Goal: Transaction & Acquisition: Purchase product/service

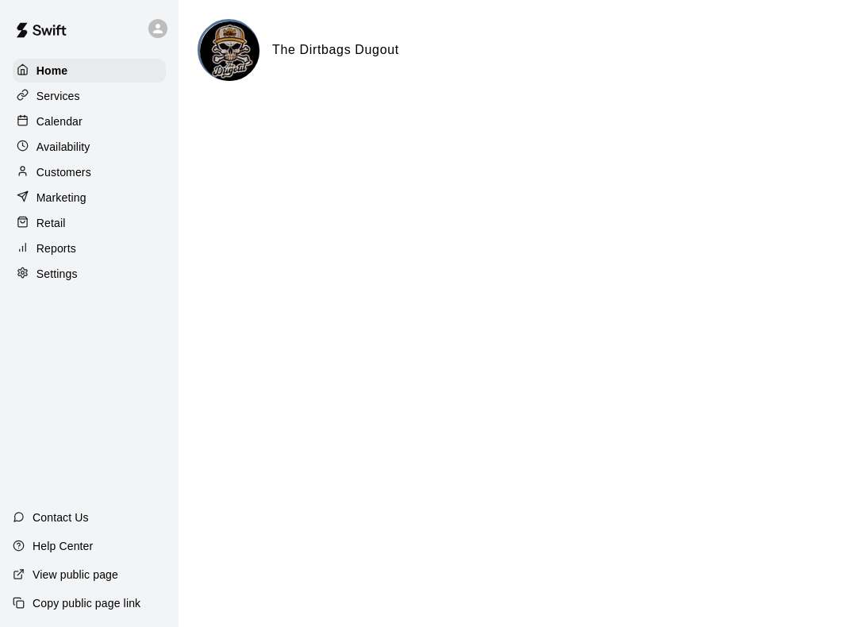
click at [121, 179] on div "Customers" at bounding box center [89, 172] width 153 height 24
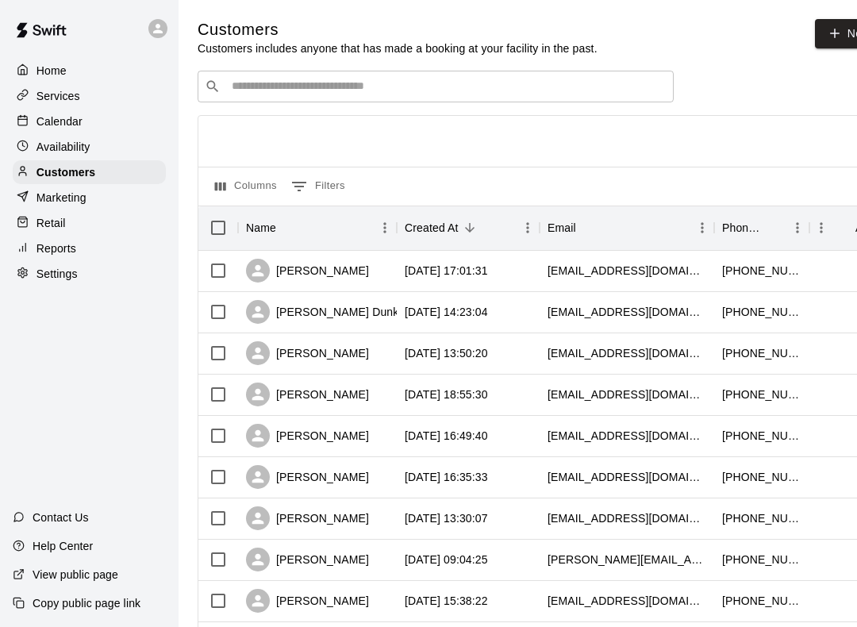
click at [90, 221] on div "Retail" at bounding box center [89, 223] width 153 height 24
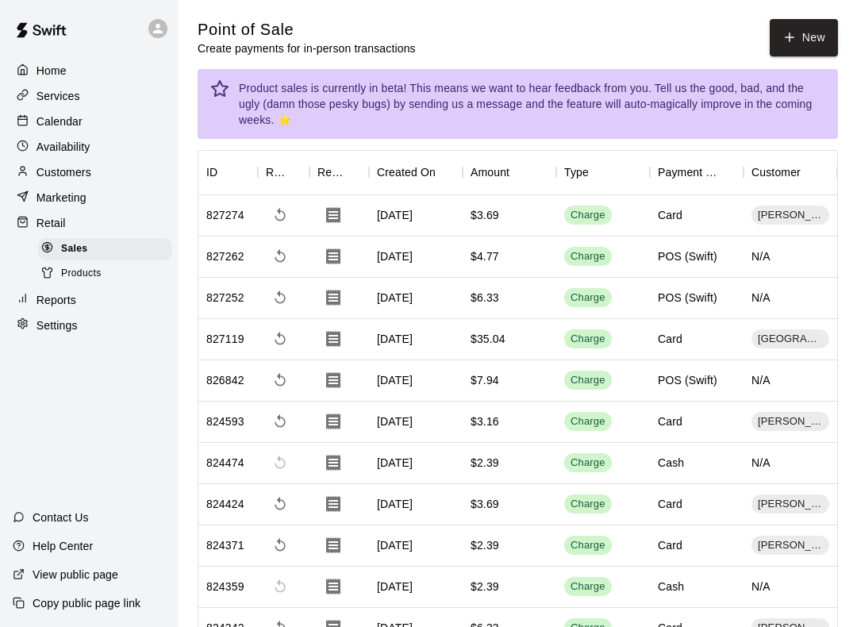
click at [808, 53] on button "New" at bounding box center [804, 37] width 68 height 37
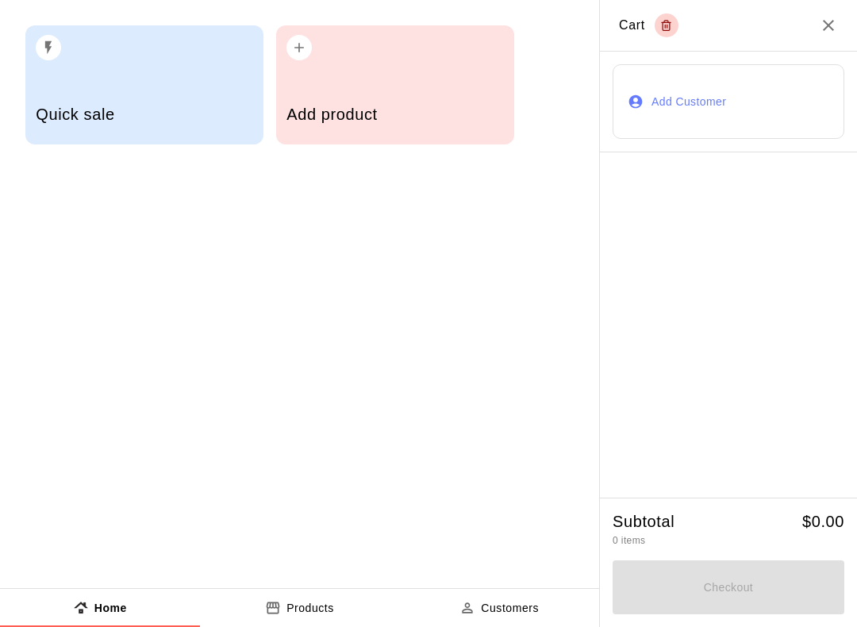
click at [420, 102] on div "Add product" at bounding box center [395, 116] width 217 height 56
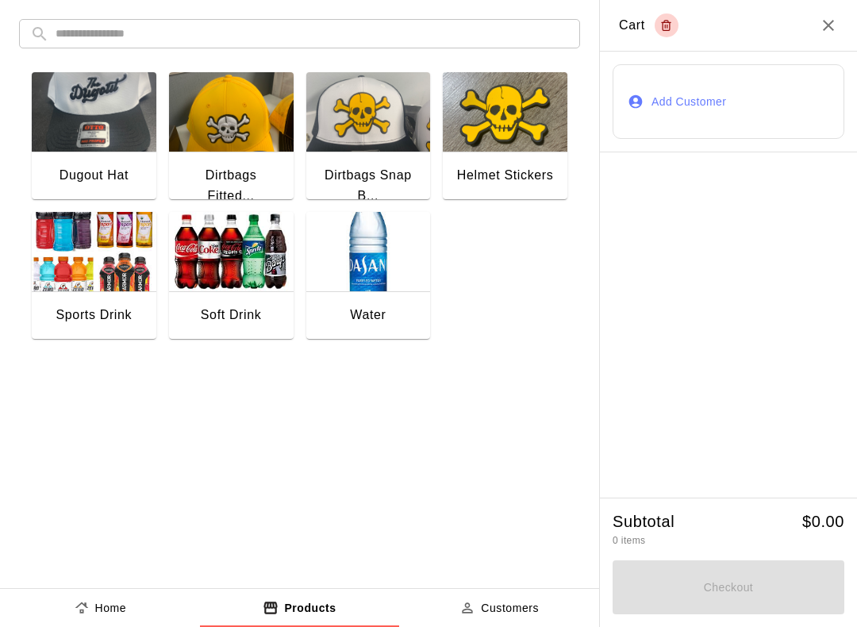
click at [367, 267] on img "button" at bounding box center [368, 251] width 125 height 79
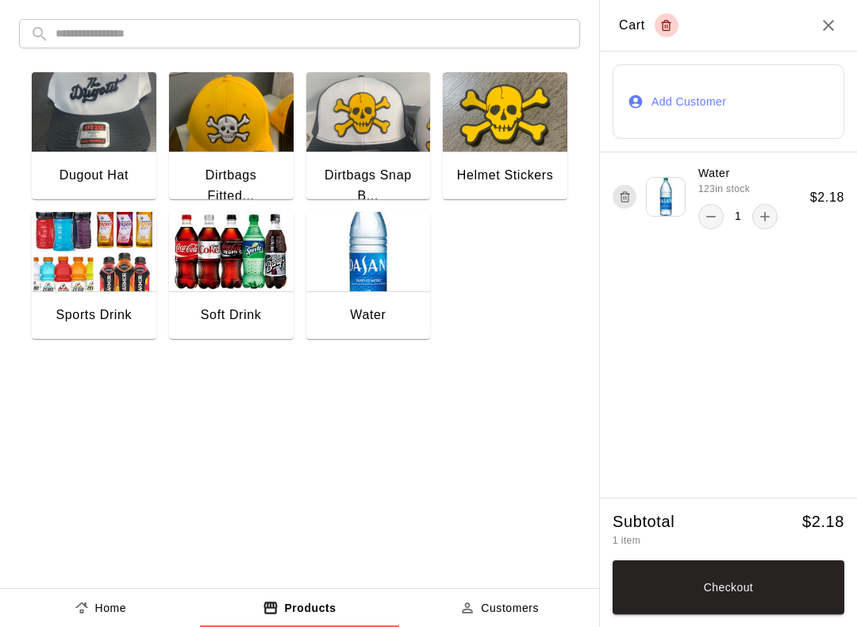
click at [356, 273] on img "button" at bounding box center [368, 251] width 125 height 79
click at [748, 592] on button "Checkout" at bounding box center [729, 587] width 232 height 54
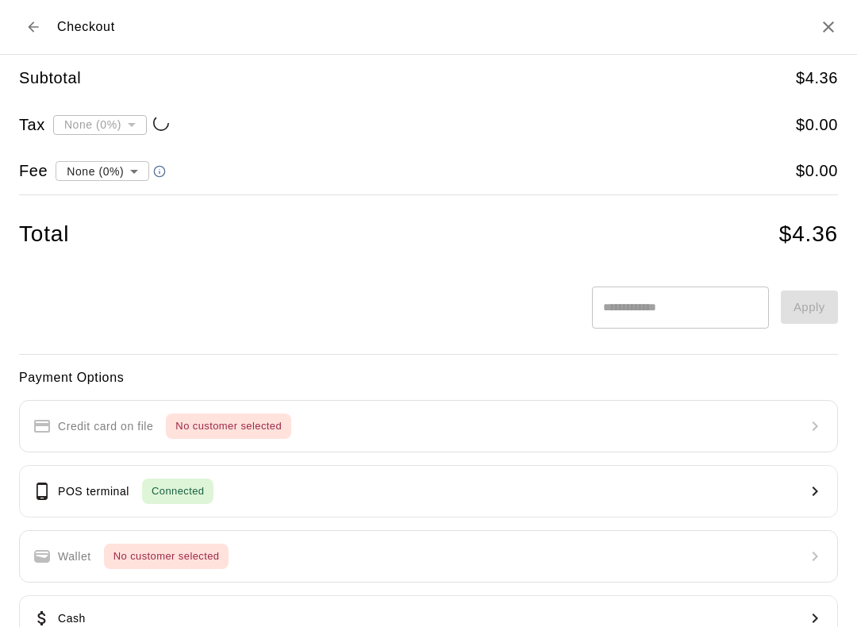
type input "**********"
click at [38, 14] on button "Back to cart" at bounding box center [33, 27] width 29 height 29
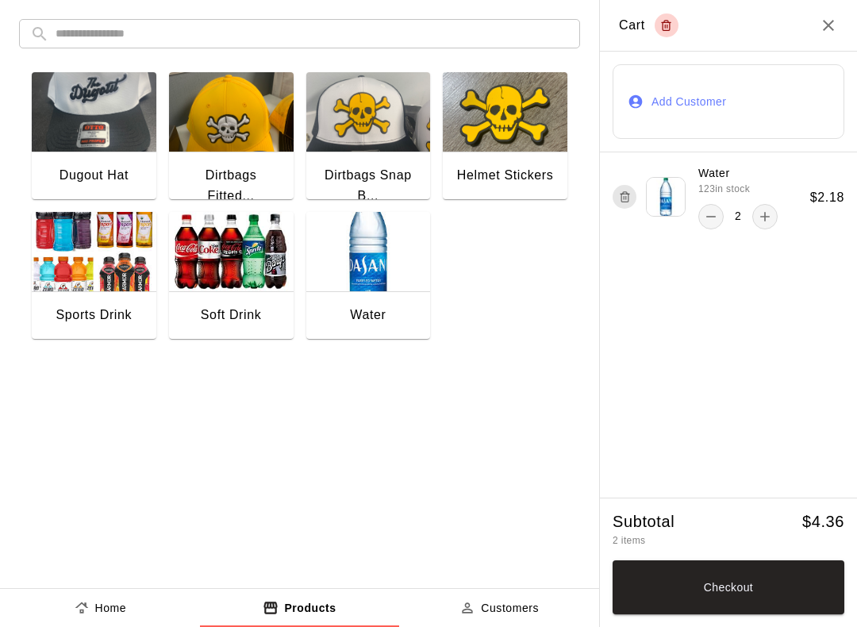
click at [748, 111] on button "Add Customer" at bounding box center [729, 101] width 232 height 75
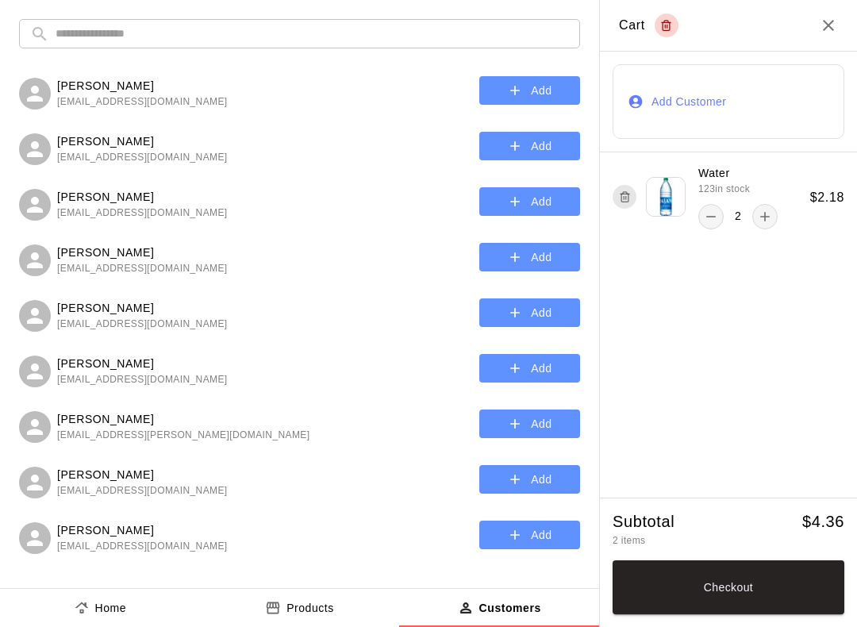
click at [193, 38] on input "text" at bounding box center [313, 33] width 514 height 29
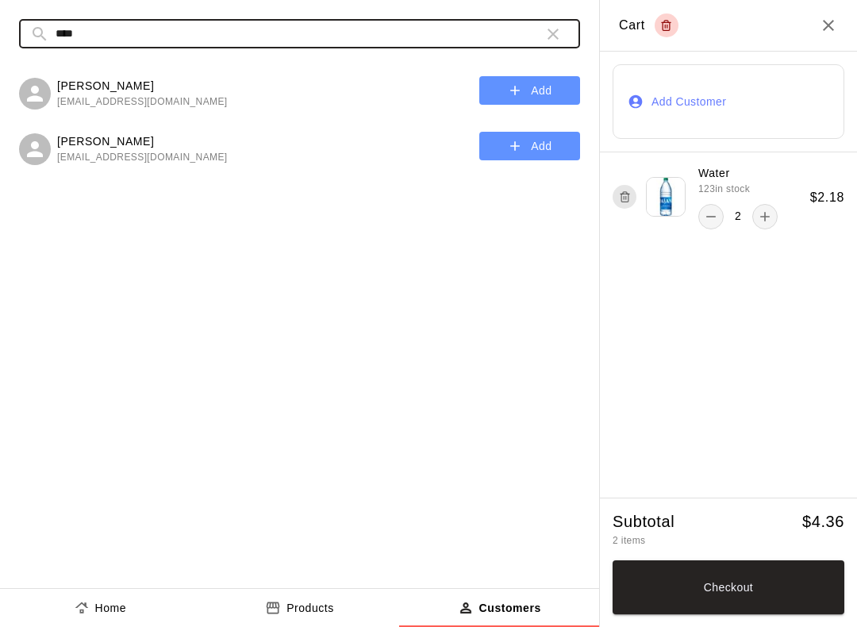
type input "****"
click at [531, 90] on button "Add" at bounding box center [529, 90] width 101 height 29
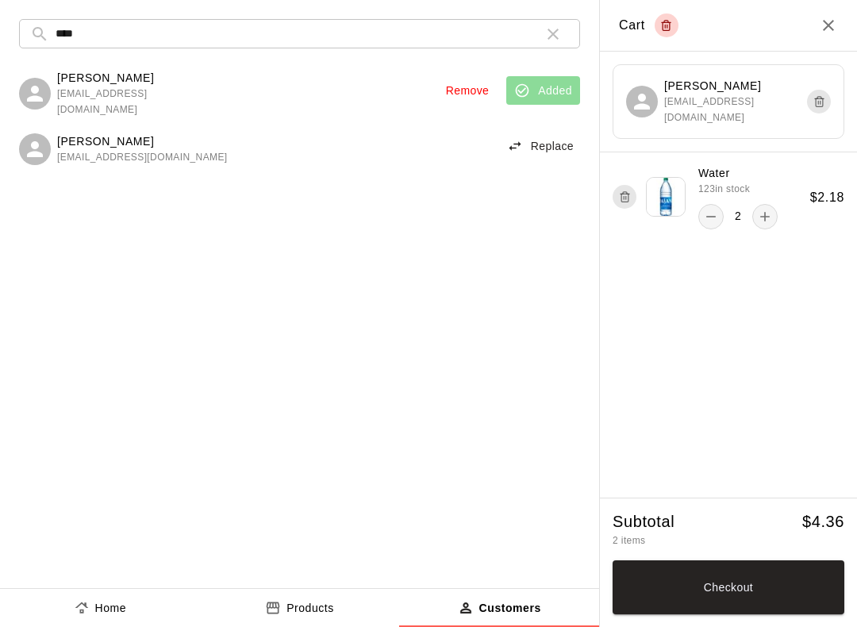
click at [739, 583] on button "Checkout" at bounding box center [729, 587] width 232 height 54
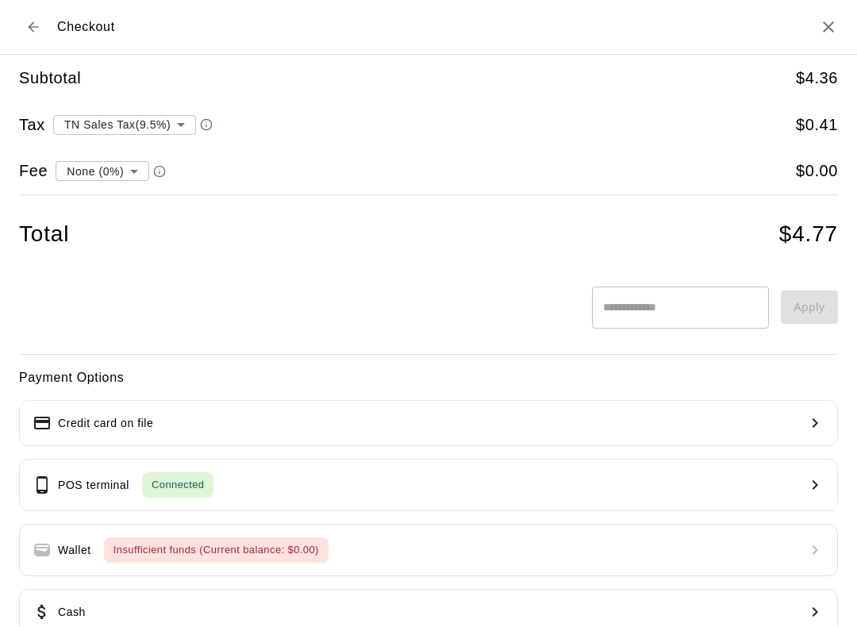
click at [75, 425] on p "Credit card on file" at bounding box center [105, 423] width 95 height 17
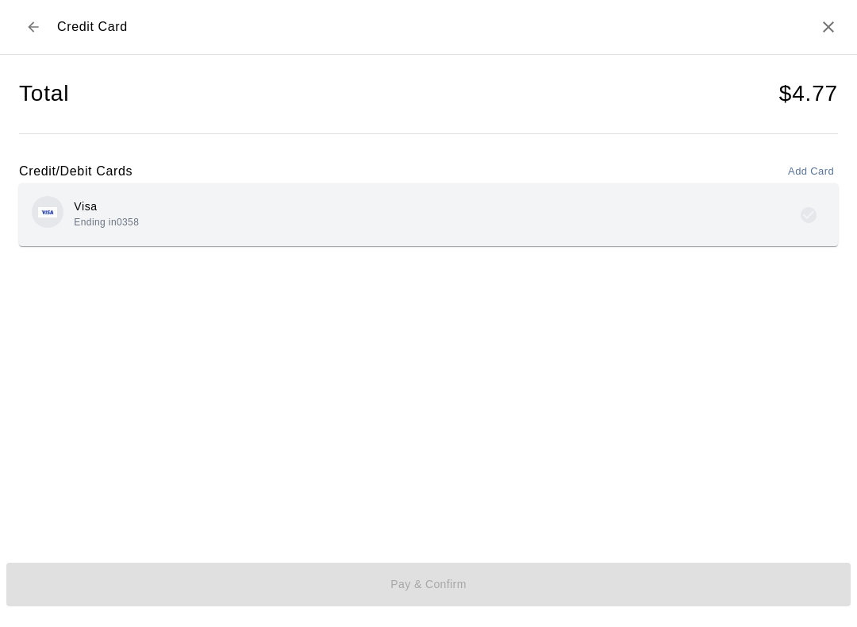
click at [102, 206] on p "Visa" at bounding box center [106, 206] width 65 height 17
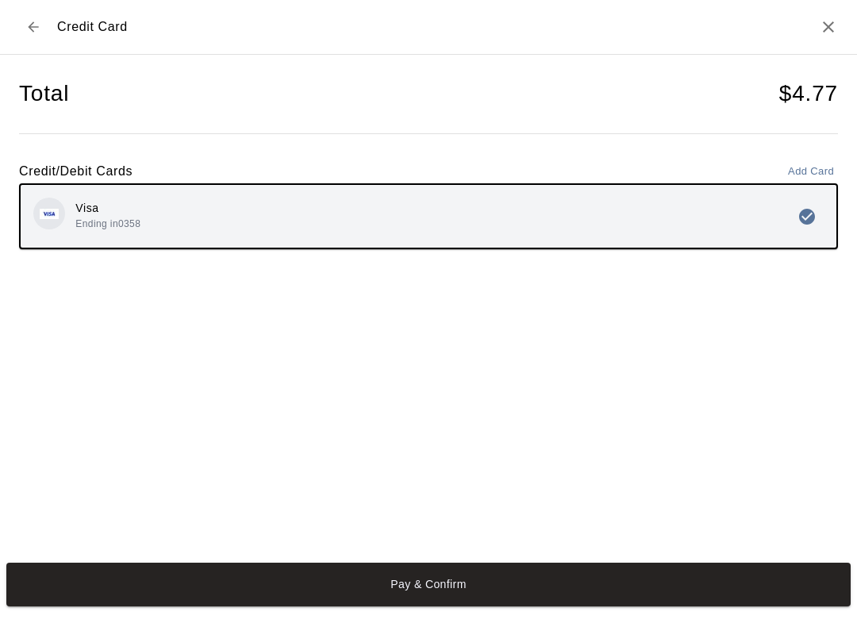
click at [589, 606] on button "Pay & Confirm" at bounding box center [428, 585] width 844 height 44
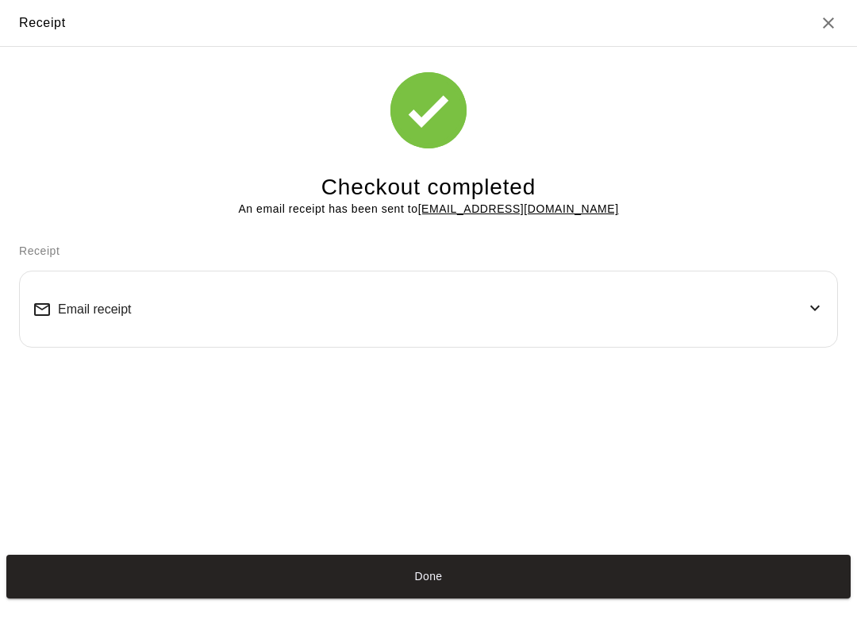
click at [570, 621] on div "Receipt Checkout completed An email receipt has been sent to [EMAIL_ADDRESS][DO…" at bounding box center [428, 313] width 857 height 627
click at [569, 620] on div "Receipt Checkout completed An email receipt has been sent to [EMAIL_ADDRESS][DO…" at bounding box center [428, 313] width 857 height 627
click at [487, 588] on button "Done" at bounding box center [428, 577] width 844 height 44
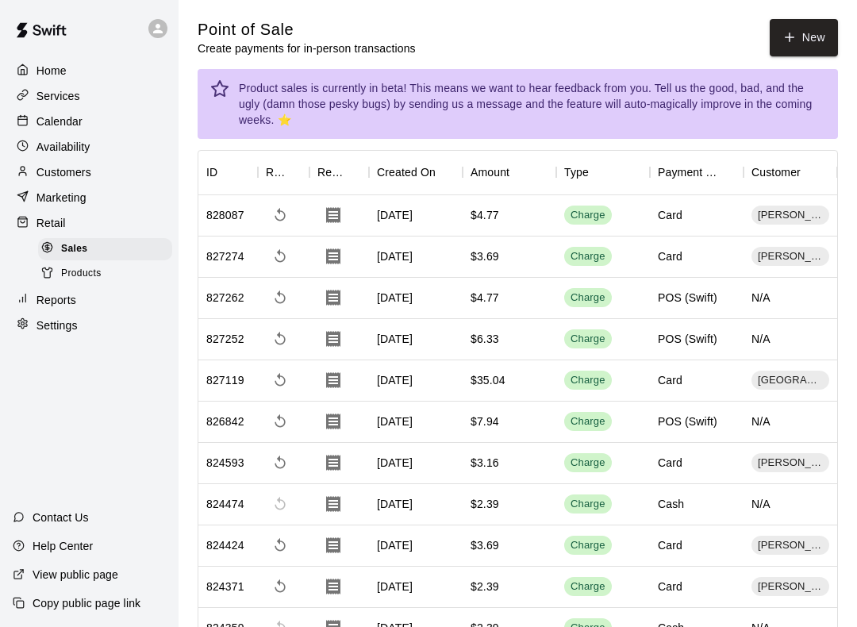
click at [47, 171] on p "Customers" at bounding box center [64, 172] width 55 height 16
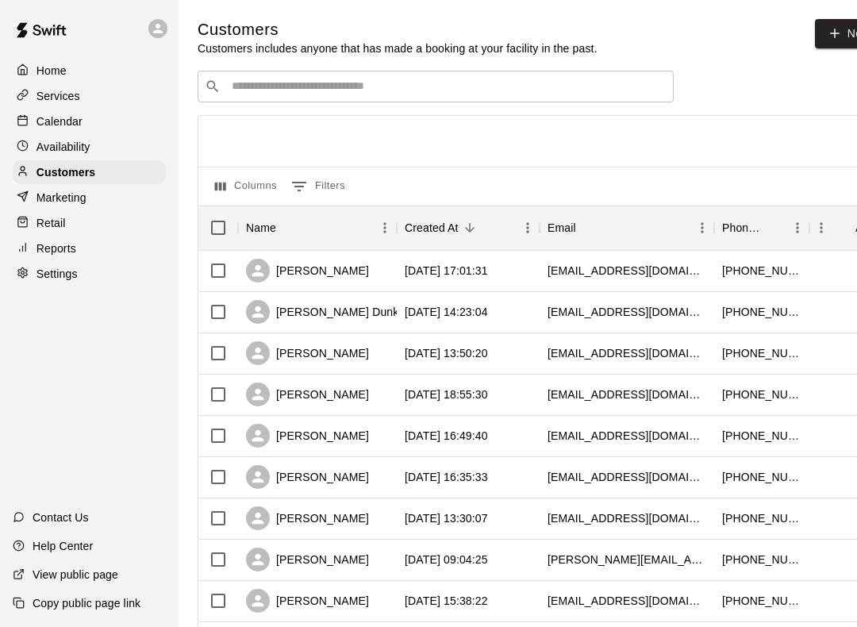
click at [416, 79] on input "Search customers by name or email" at bounding box center [447, 87] width 440 height 16
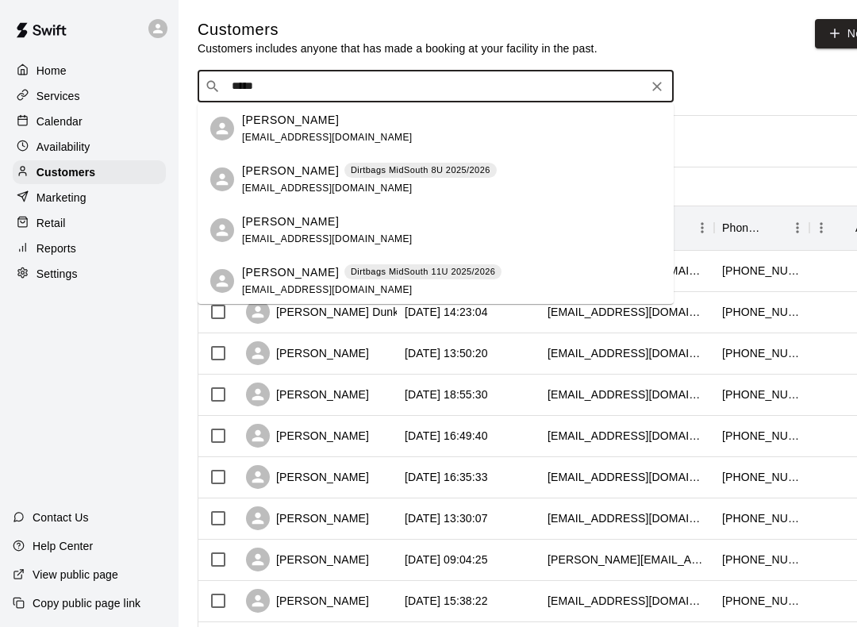
type input "******"
click at [430, 264] on div "Dirtbags MidSouth 11U 2025/2026" at bounding box center [422, 272] width 157 height 16
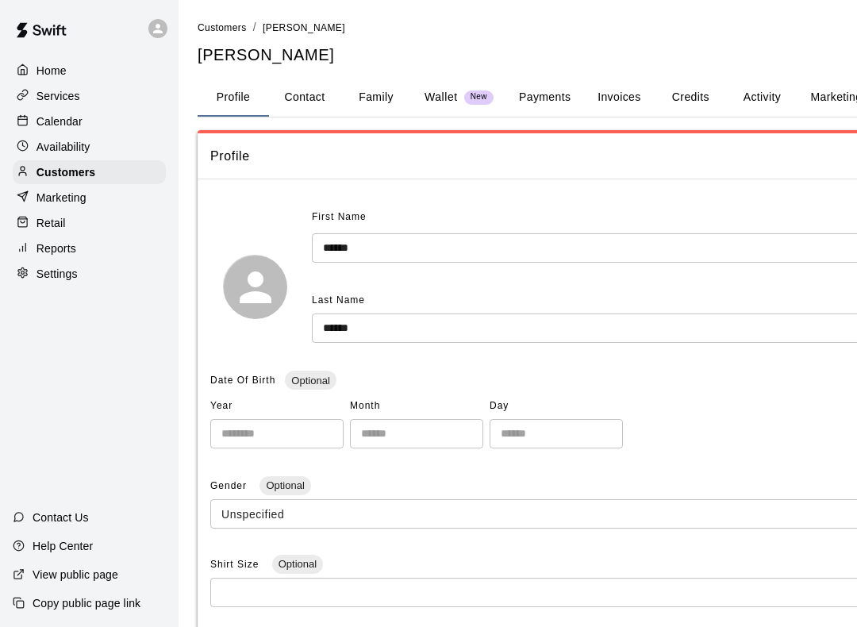
click at [544, 85] on button "Payments" at bounding box center [544, 98] width 77 height 38
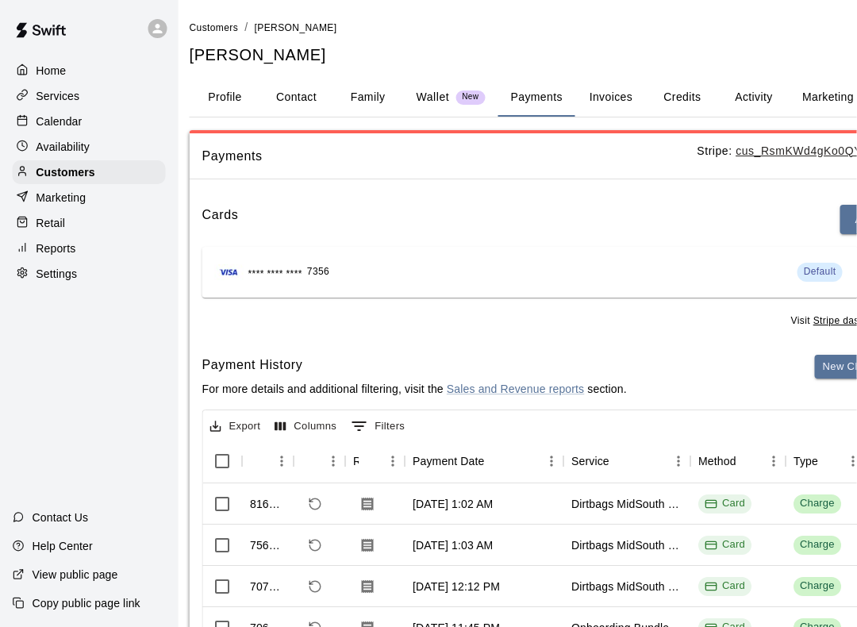
scroll to position [0, 120]
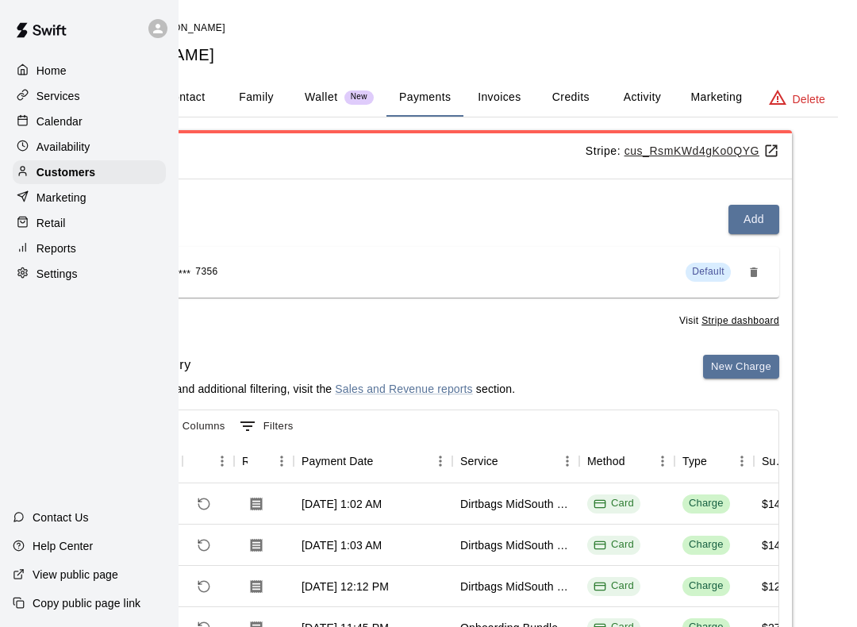
click at [743, 375] on button "New Charge" at bounding box center [741, 367] width 76 height 25
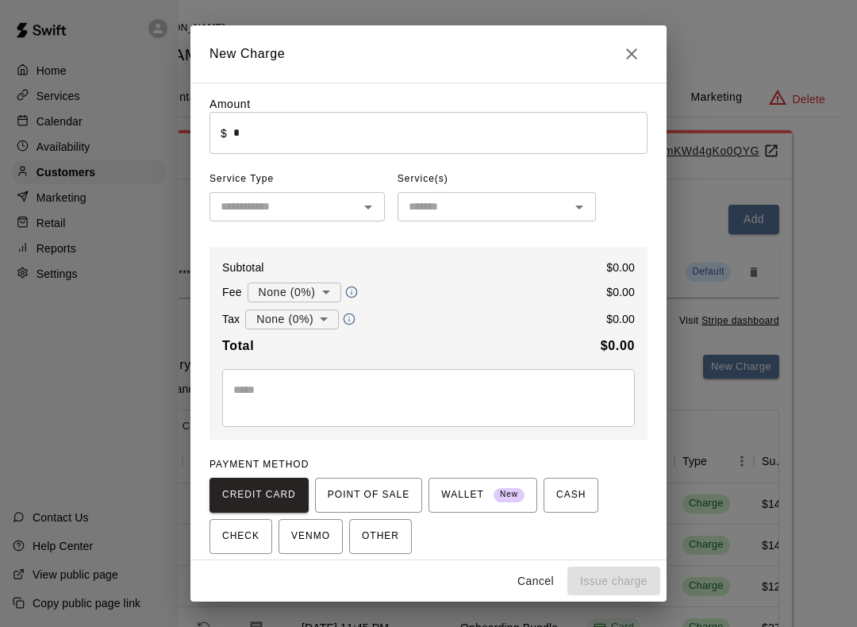
click at [299, 117] on input "*" at bounding box center [440, 133] width 414 height 42
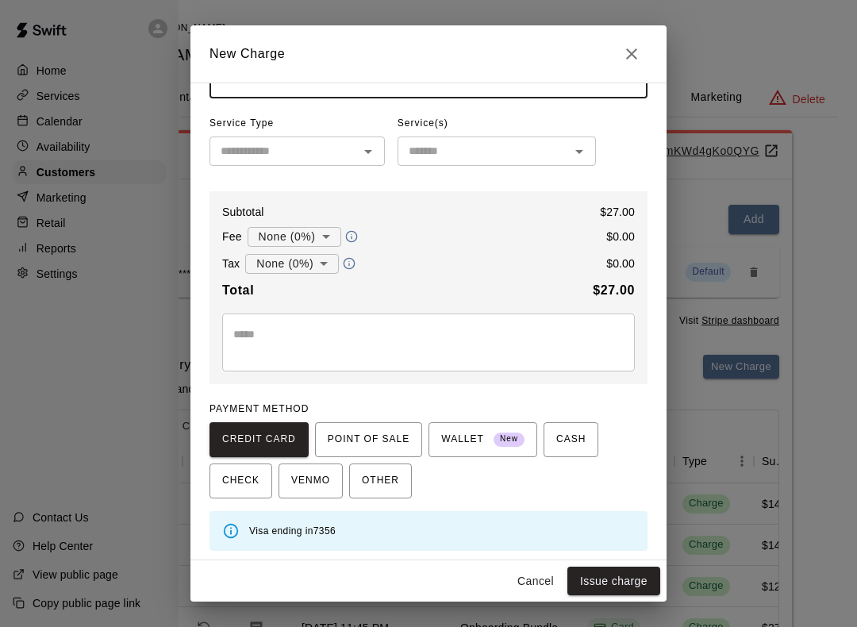
scroll to position [55, 0]
click at [475, 258] on div "Tax None (0%) * ​ $ 0.00" at bounding box center [428, 264] width 413 height 21
type input "*****"
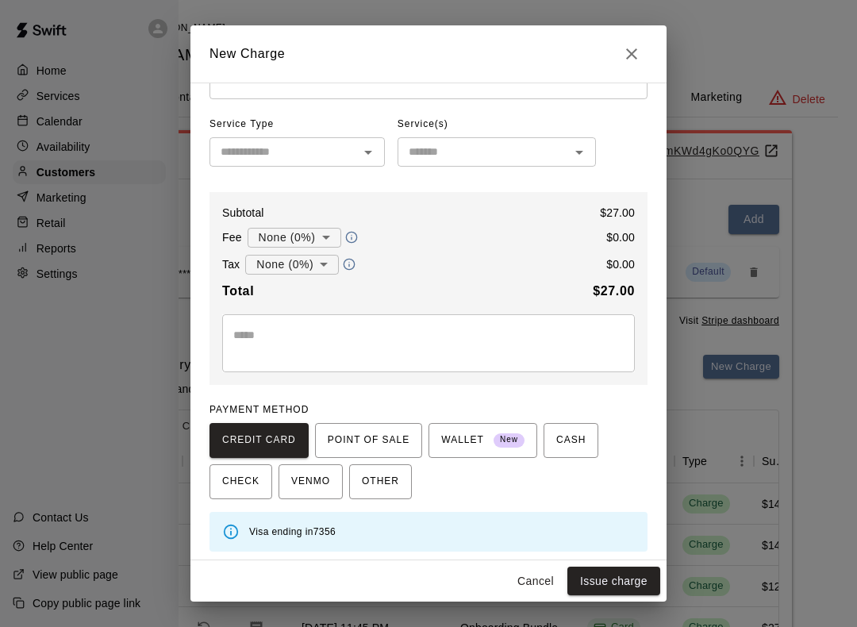
click at [363, 354] on textarea at bounding box center [428, 343] width 390 height 32
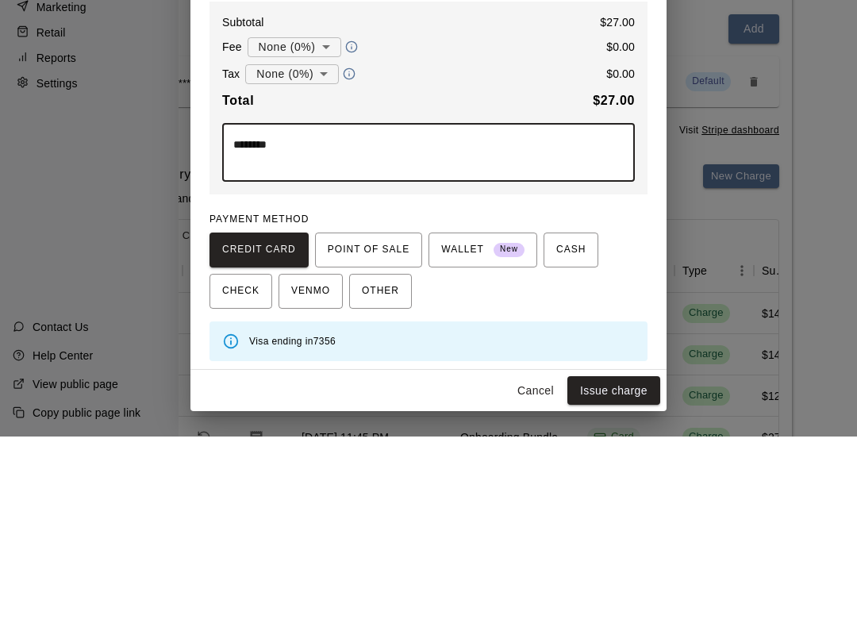
type textarea "********"
click at [772, 244] on div "New Charge Amount ​ $ ***** ​ Service Type ​ Service(s) ​ Subtotal $ 27.00 Fee …" at bounding box center [428, 313] width 857 height 627
type input "*"
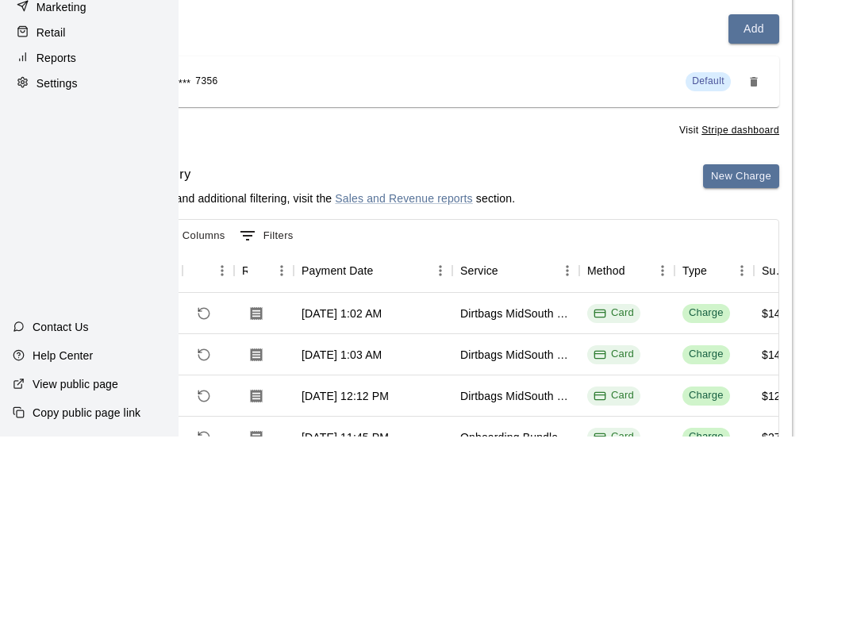
scroll to position [171, 120]
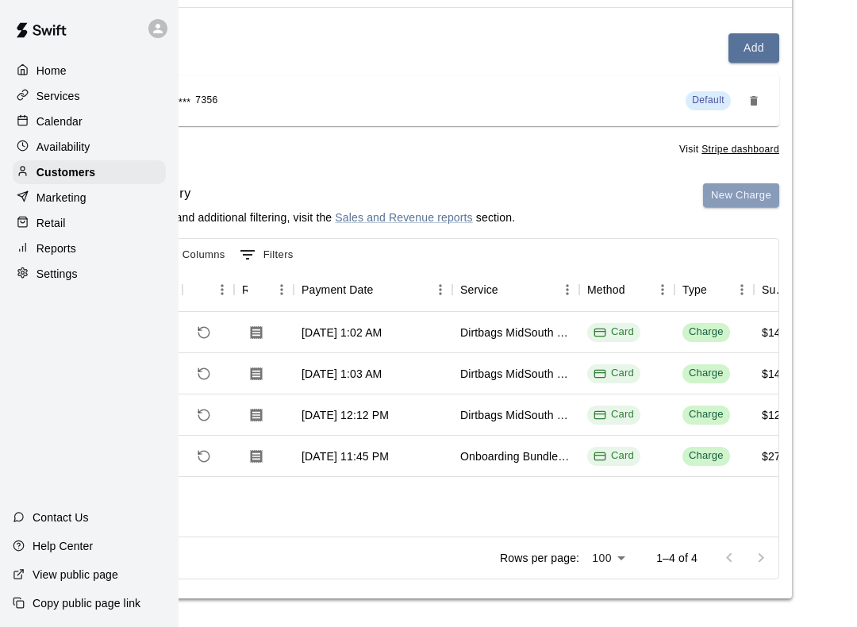
click at [737, 190] on button "New Charge" at bounding box center [741, 195] width 76 height 25
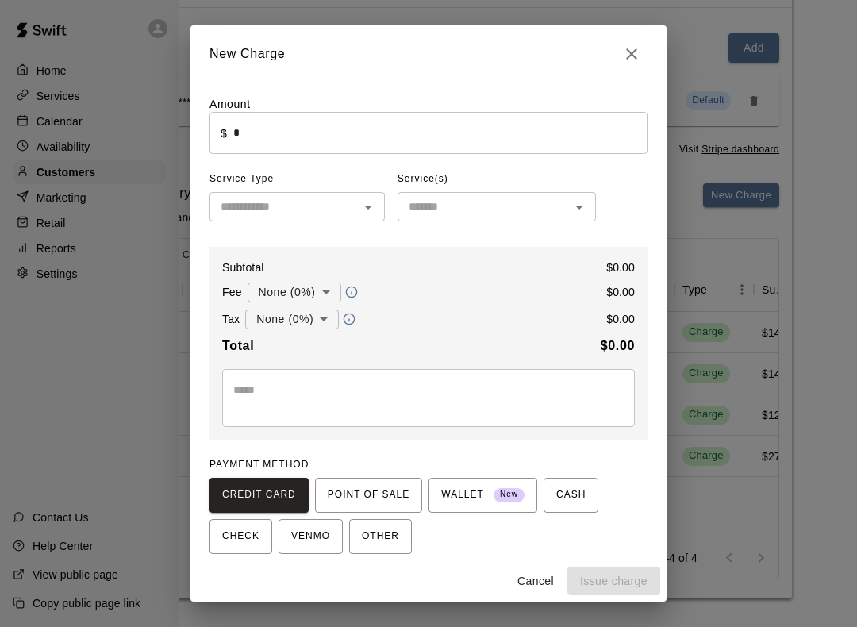
click at [299, 125] on input "*" at bounding box center [440, 133] width 414 height 42
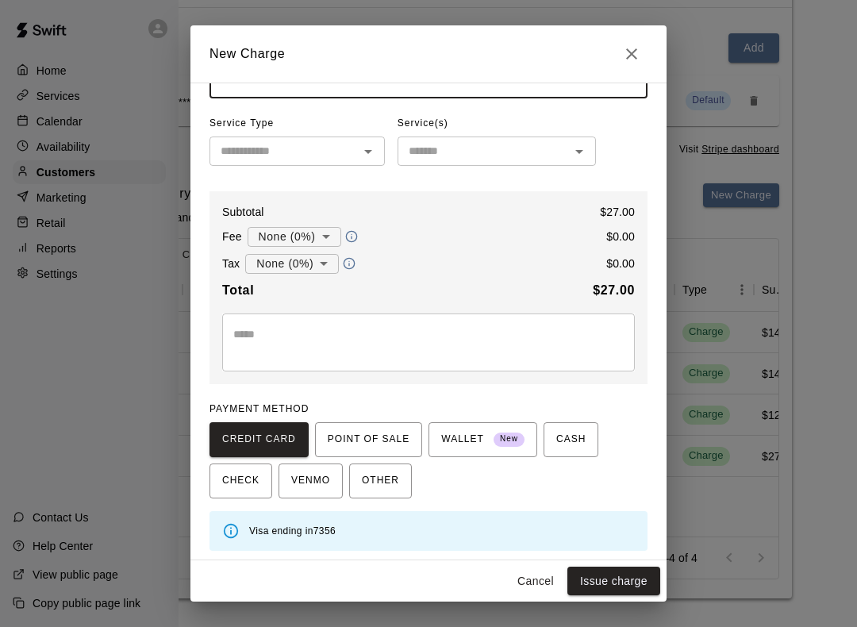
scroll to position [55, 0]
click at [475, 276] on div "Subtotal $ 27.00 Fee None (0%) * ​ $ 0.00 Tax None (0%) * ​ $ 0.00 Total $ 27.0…" at bounding box center [429, 288] width 438 height 193
type input "*****"
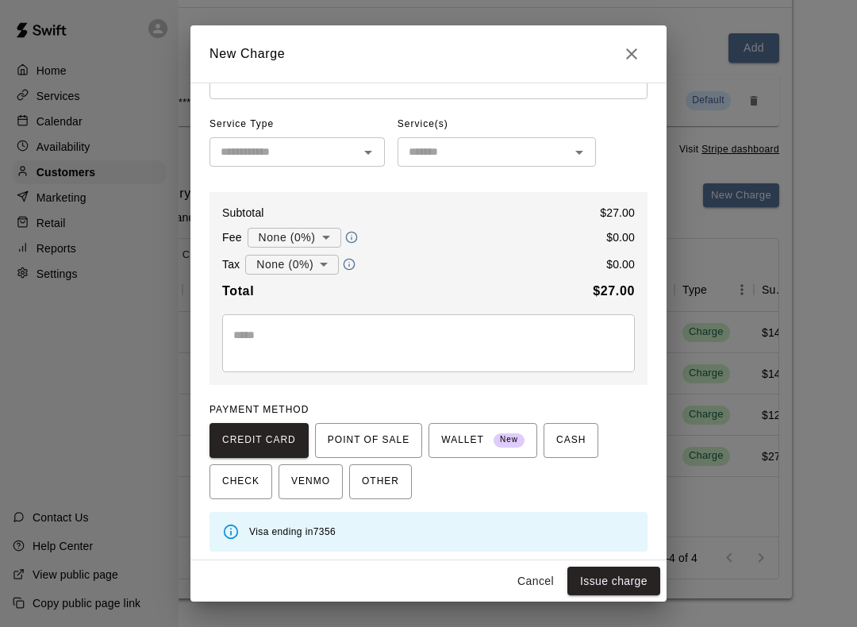
click at [369, 356] on textarea at bounding box center [428, 343] width 390 height 32
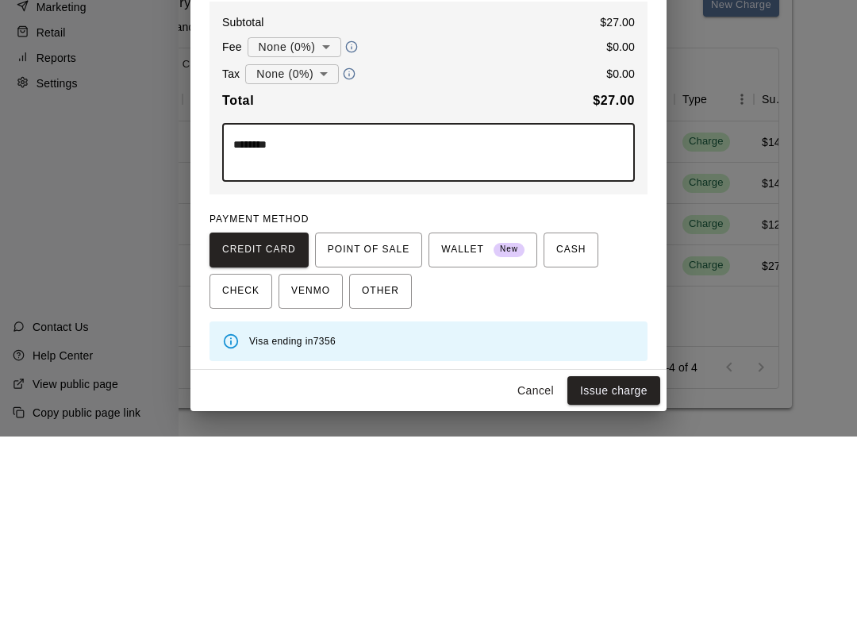
type textarea "********"
click at [259, 428] on span "CREDIT CARD" at bounding box center [259, 440] width 74 height 25
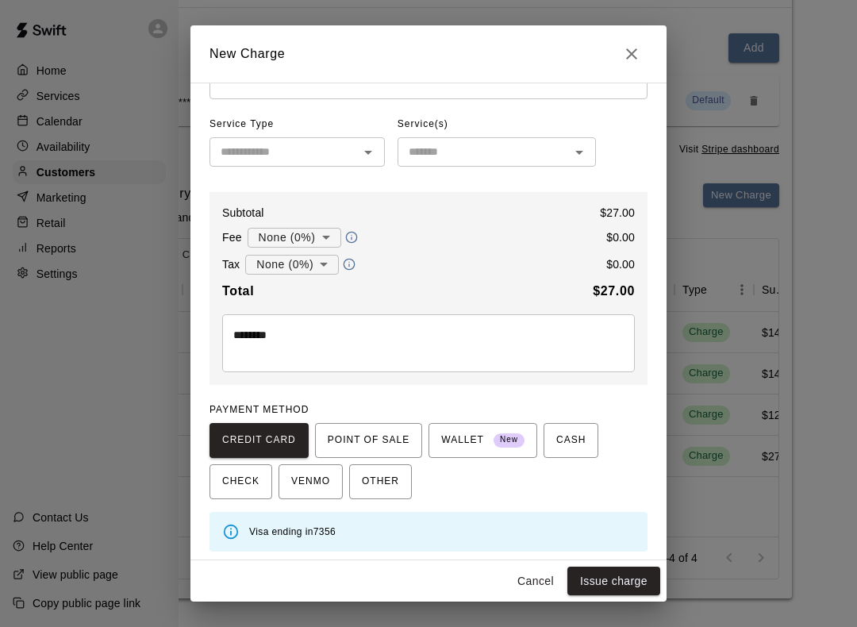
click at [627, 583] on button "Issue charge" at bounding box center [613, 581] width 93 height 29
type input "*"
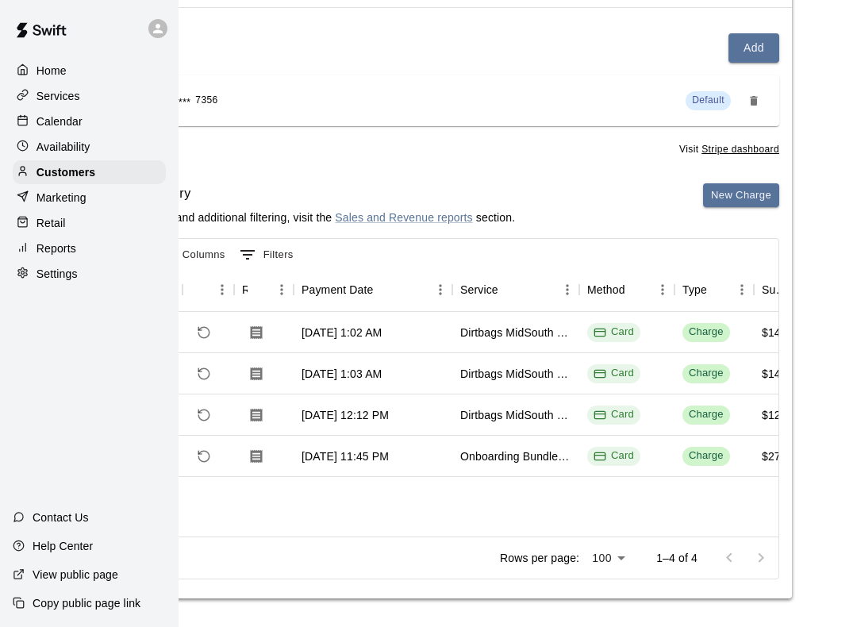
click at [57, 395] on div "Home Services Calendar Availability Customers Marketing Retail Reports Settings…" at bounding box center [89, 313] width 179 height 627
click at [120, 165] on div "Customers" at bounding box center [89, 172] width 153 height 24
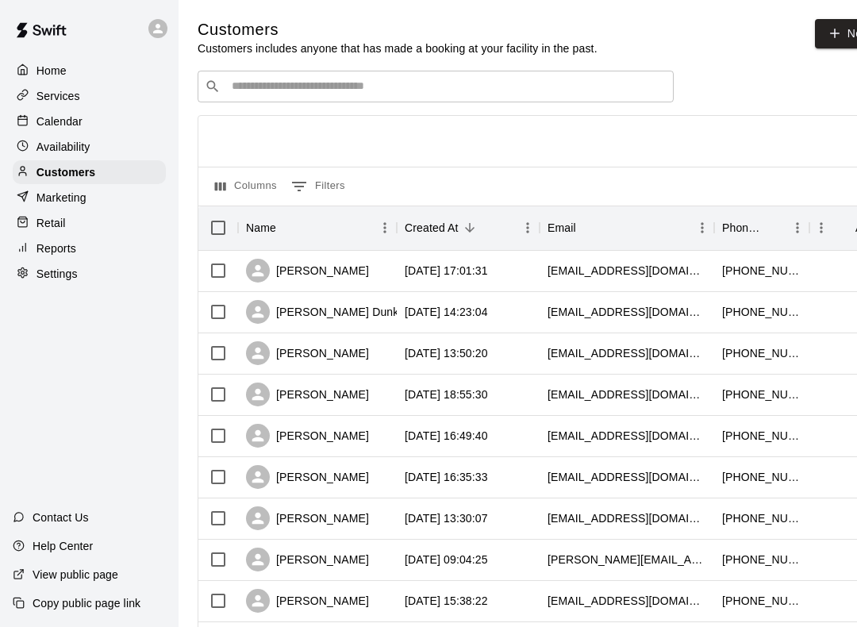
click at [385, 94] on input "Search customers by name or email" at bounding box center [447, 87] width 440 height 16
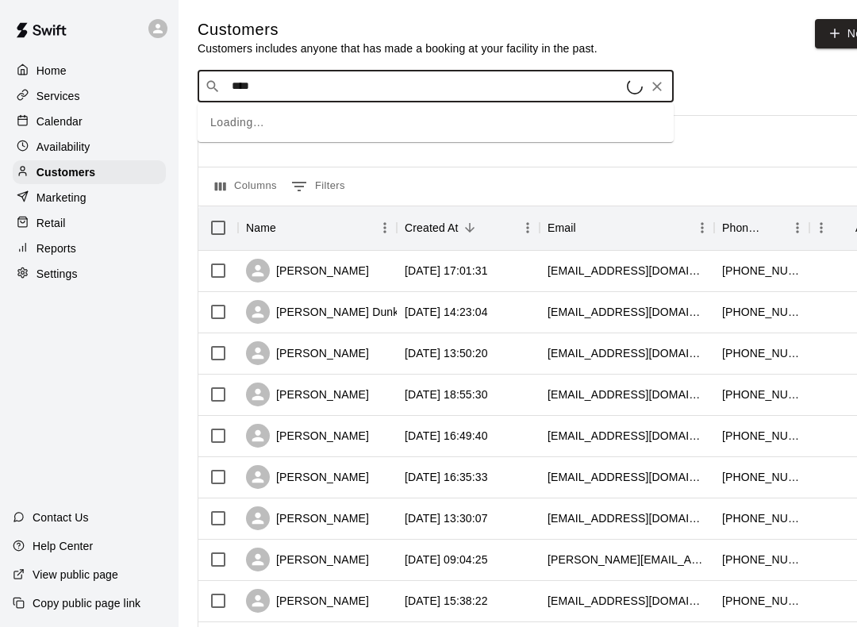
type input "*****"
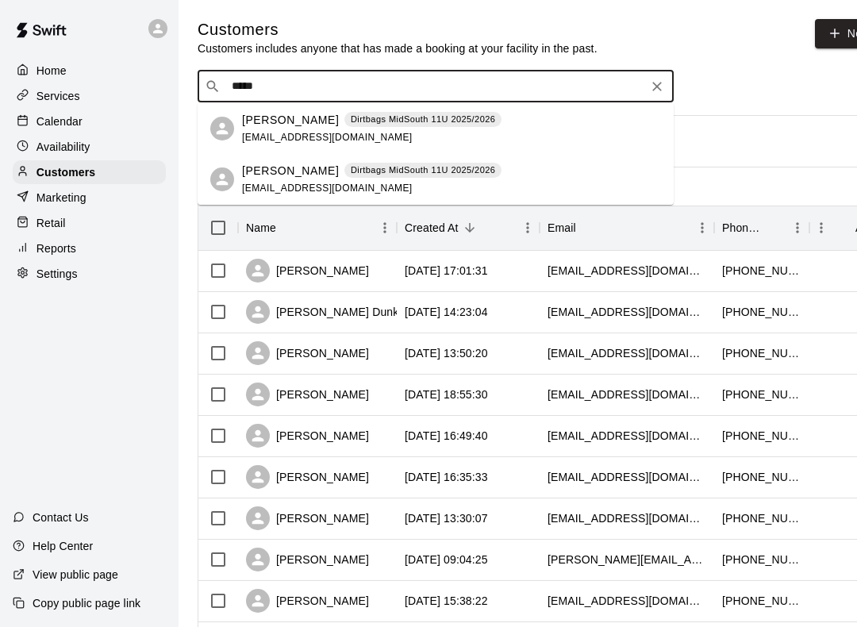
click at [289, 117] on p "[PERSON_NAME]" at bounding box center [290, 120] width 97 height 17
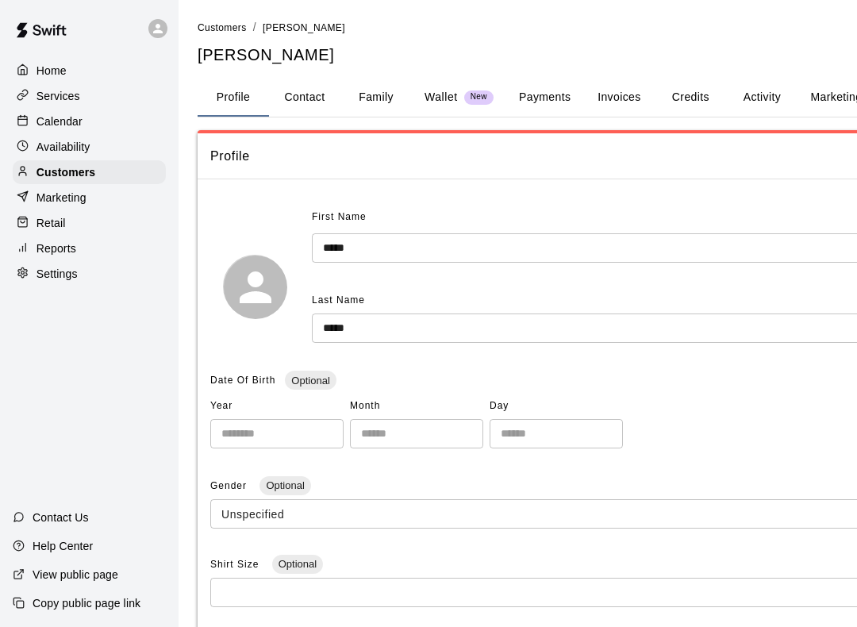
click at [535, 104] on button "Payments" at bounding box center [544, 98] width 77 height 38
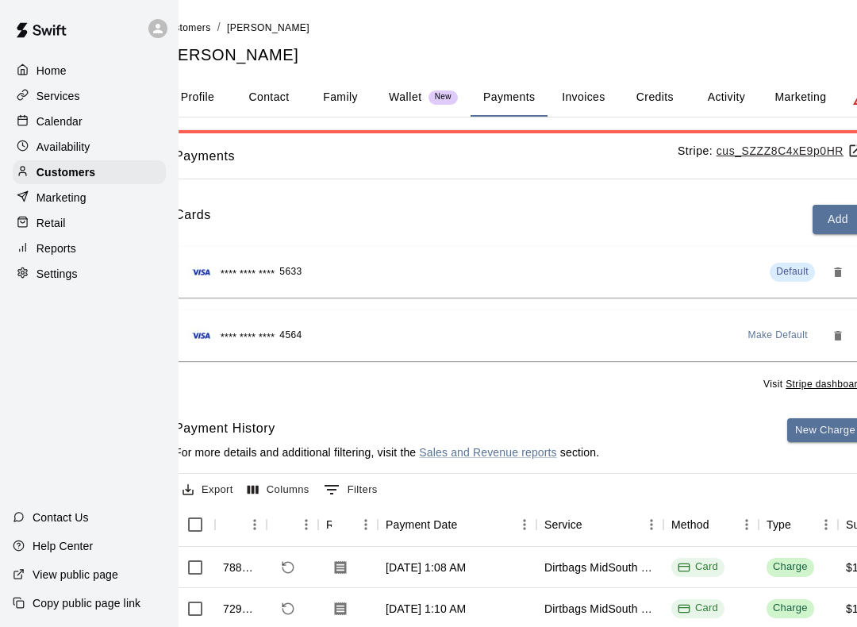
scroll to position [0, 120]
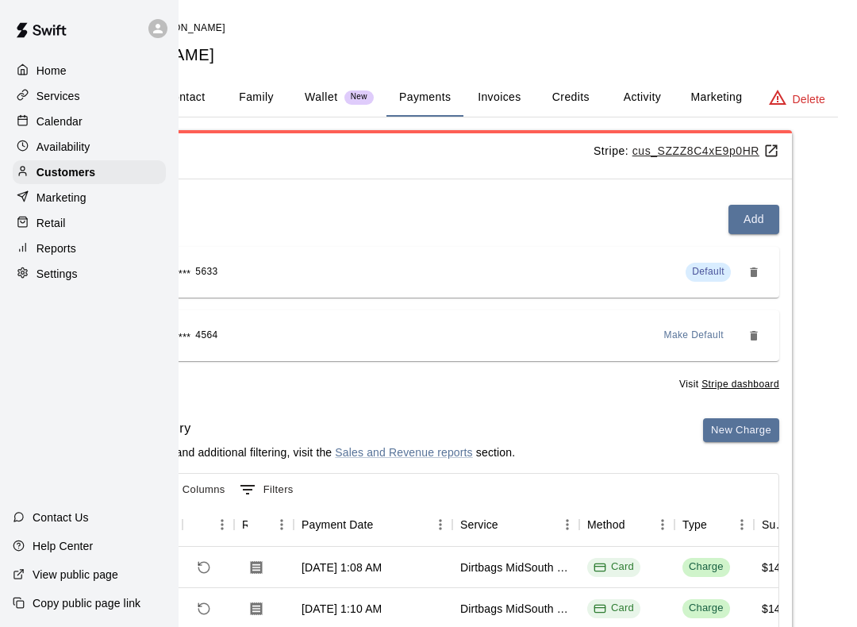
click at [757, 436] on button "New Charge" at bounding box center [741, 430] width 76 height 25
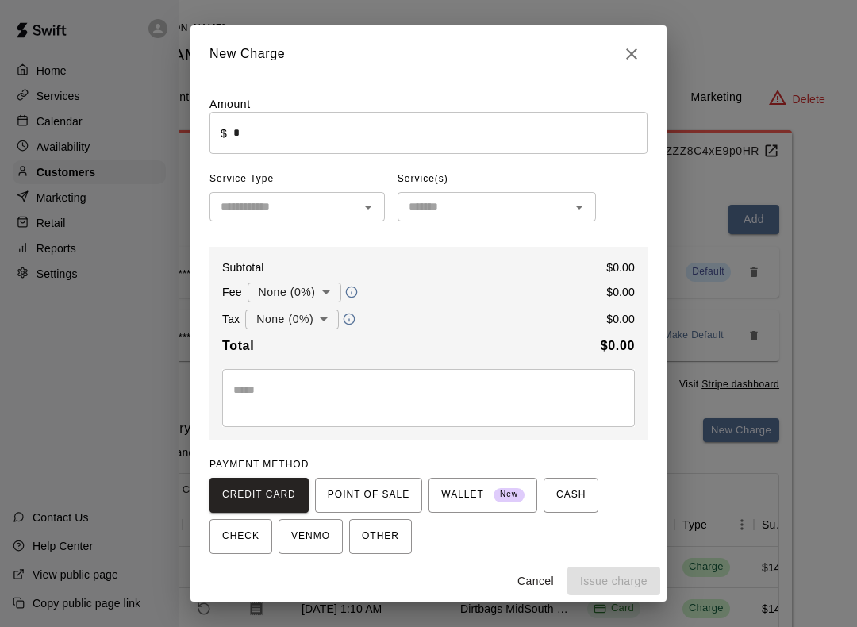
click at [267, 131] on input "*" at bounding box center [440, 133] width 414 height 42
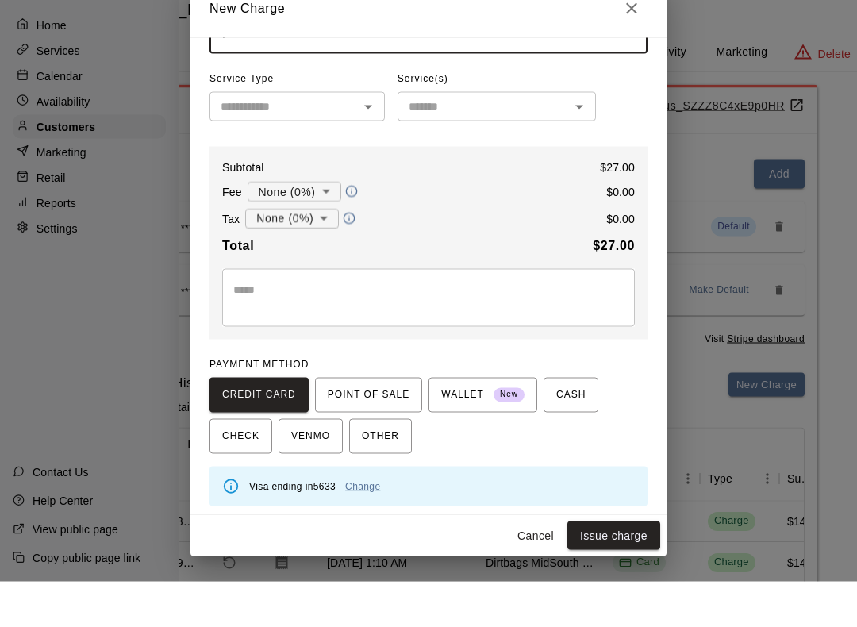
scroll to position [0, 72]
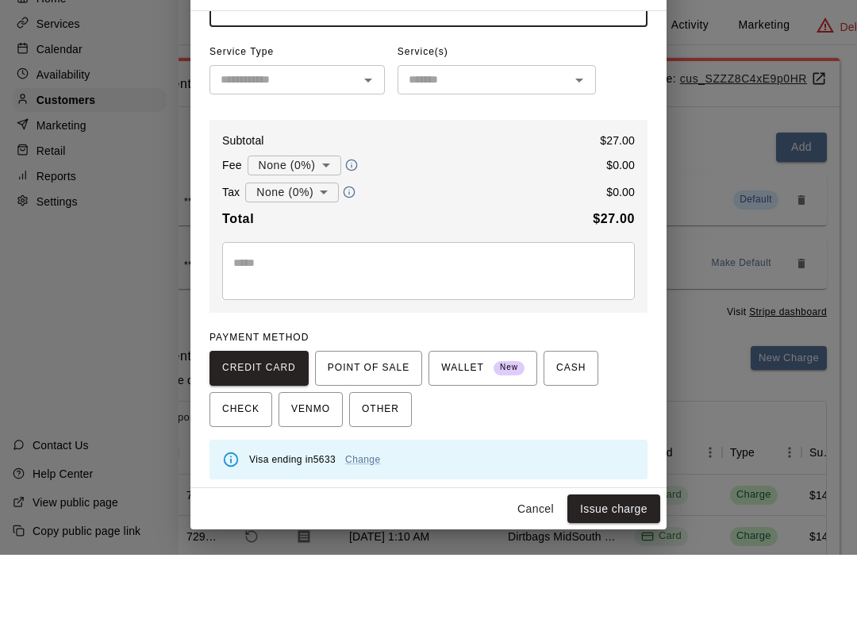
click at [395, 327] on textarea at bounding box center [428, 343] width 390 height 32
type input "*****"
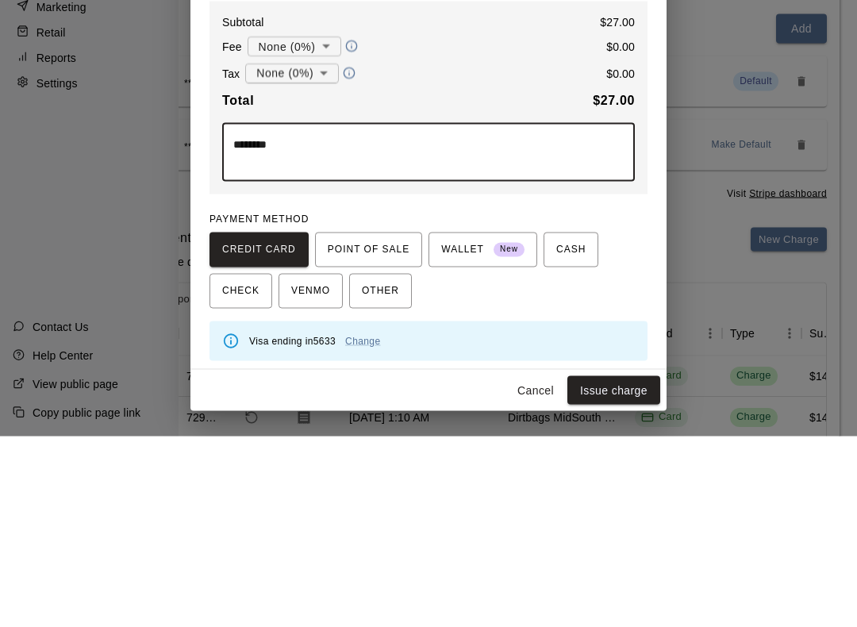
type textarea "********"
click at [261, 428] on span "CREDIT CARD" at bounding box center [259, 440] width 74 height 25
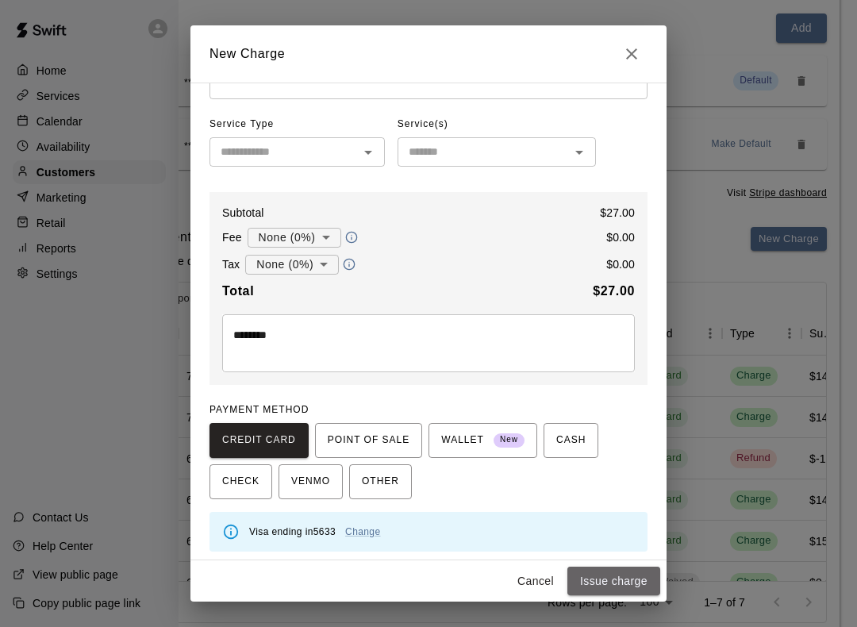
click at [649, 579] on button "Issue charge" at bounding box center [613, 581] width 93 height 29
type input "*"
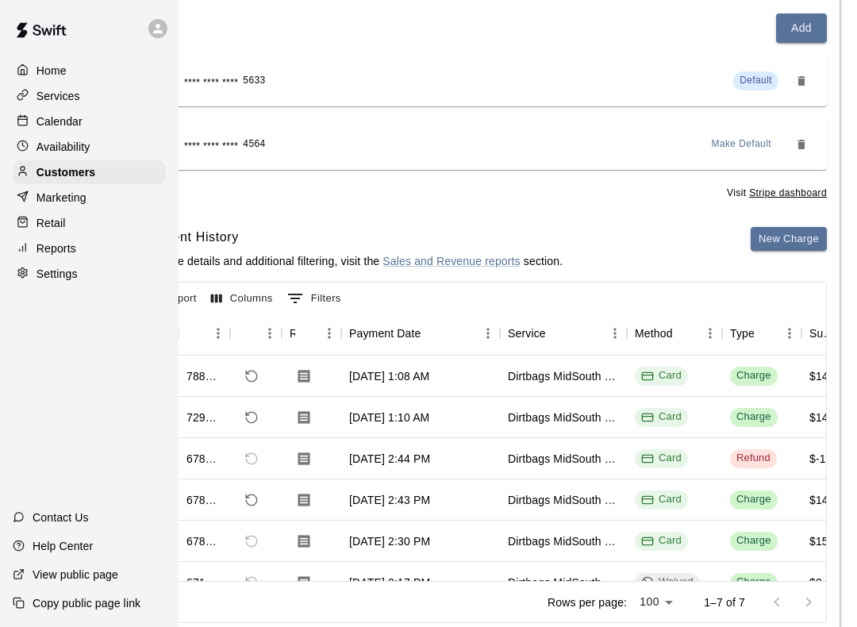
click at [67, 404] on div "Home Services Calendar Availability Customers Marketing Retail Reports Settings…" at bounding box center [89, 313] width 179 height 627
click at [71, 380] on div "Home Services Calendar Availability Customers Marketing Retail Reports Settings…" at bounding box center [89, 313] width 179 height 627
click at [39, 70] on p "Home" at bounding box center [52, 71] width 30 height 16
